Goal: Find specific page/section: Find specific page/section

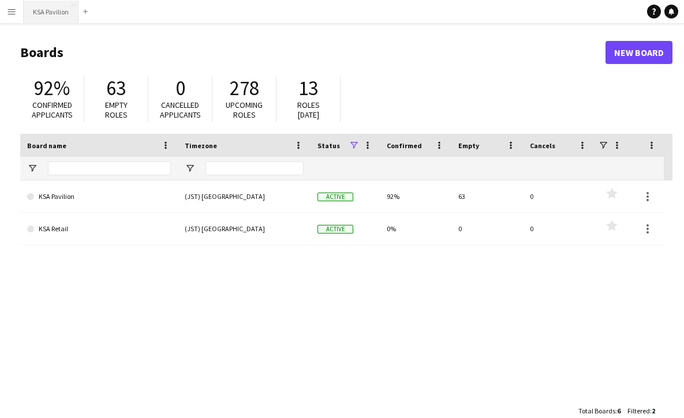
click at [64, 12] on button "KSA Pavilion Close" at bounding box center [51, 12] width 55 height 23
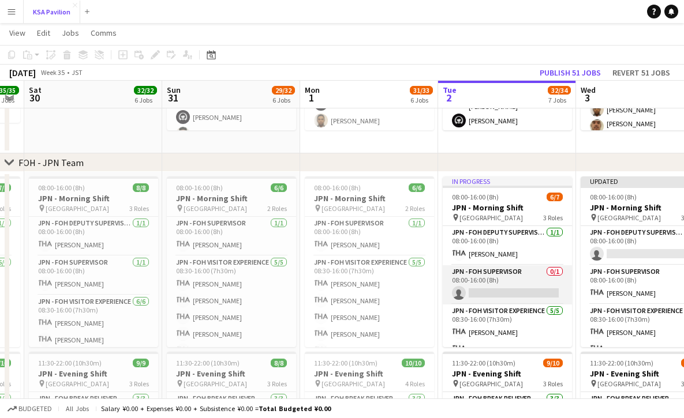
scroll to position [63, 0]
